Goal: Communication & Community: Connect with others

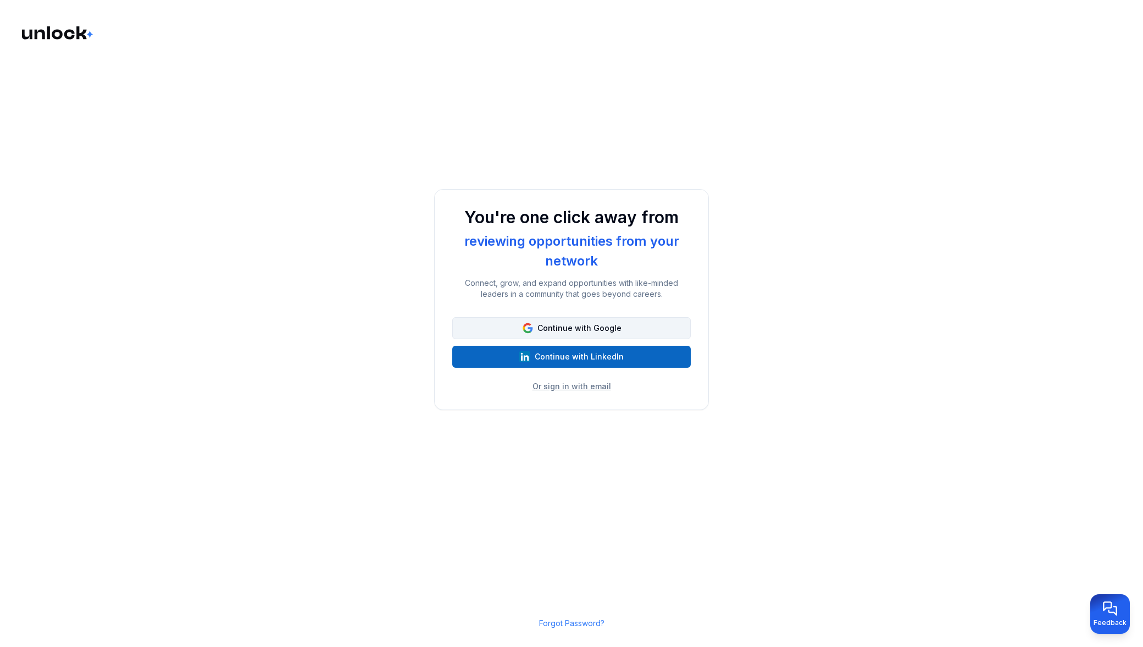
click at [579, 323] on button "Continue with Google" at bounding box center [571, 328] width 239 height 22
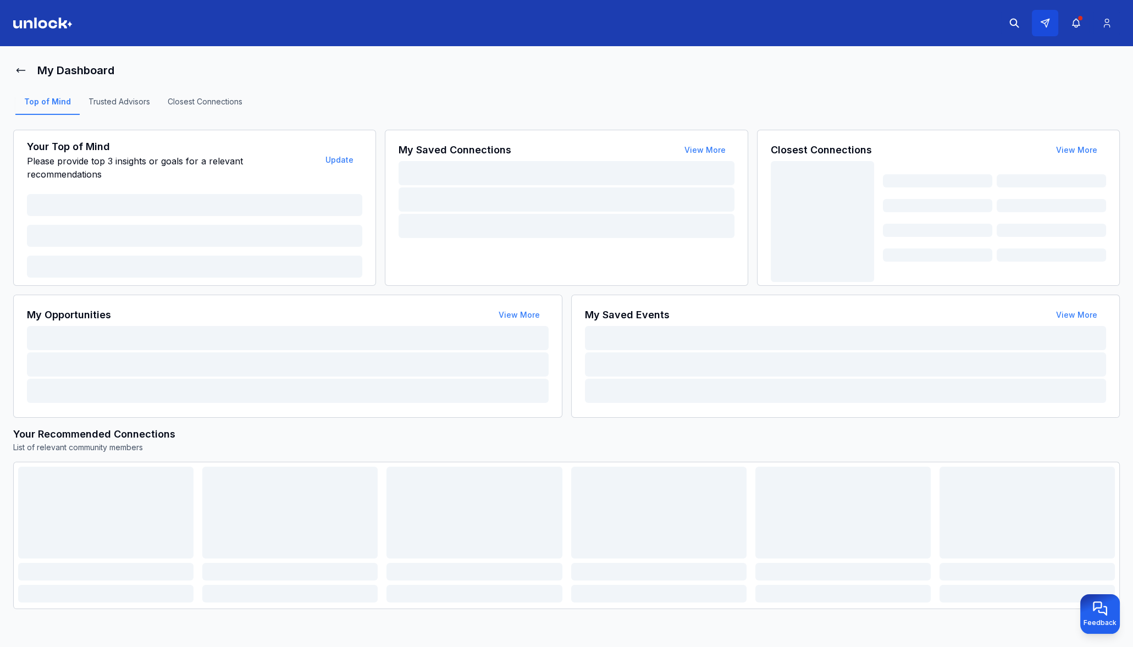
click at [1046, 23] on icon at bounding box center [1045, 23] width 10 height 10
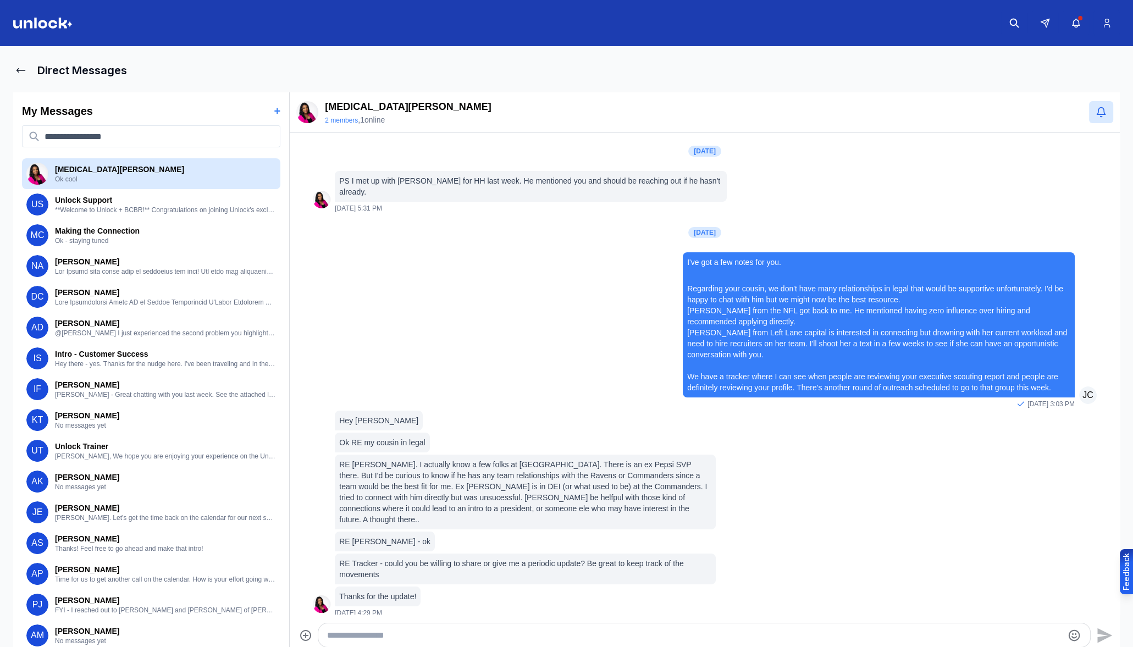
scroll to position [720, 0]
